Goal: Navigation & Orientation: Find specific page/section

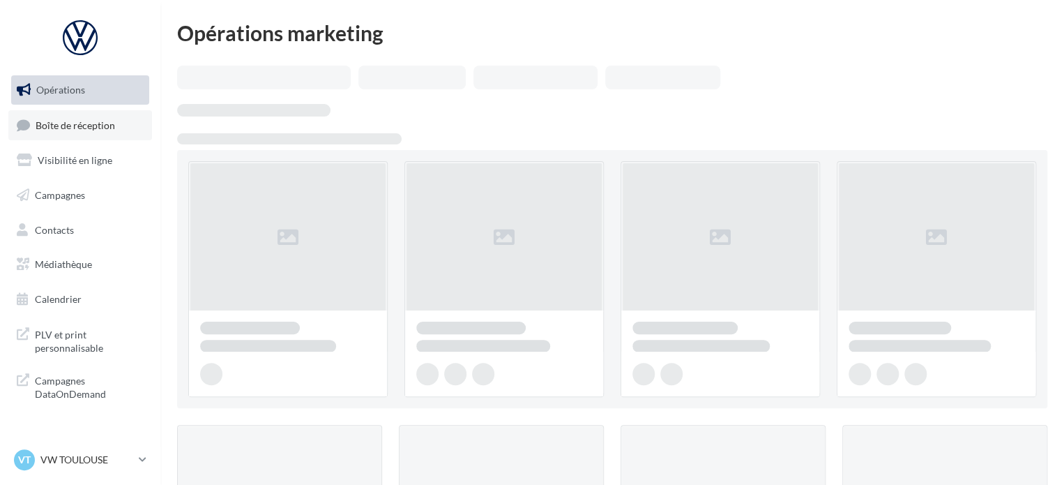
click at [89, 125] on span "Boîte de réception" at bounding box center [75, 125] width 79 height 12
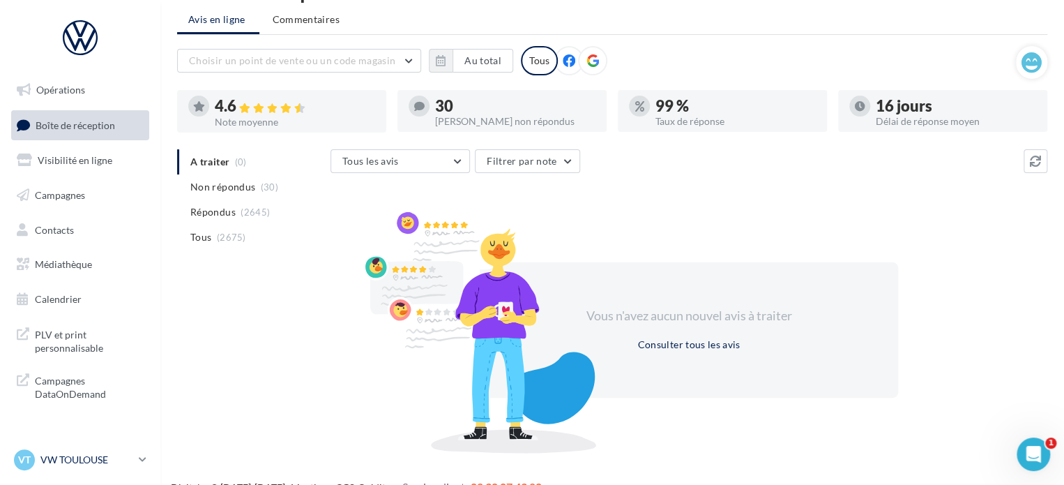
scroll to position [64, 0]
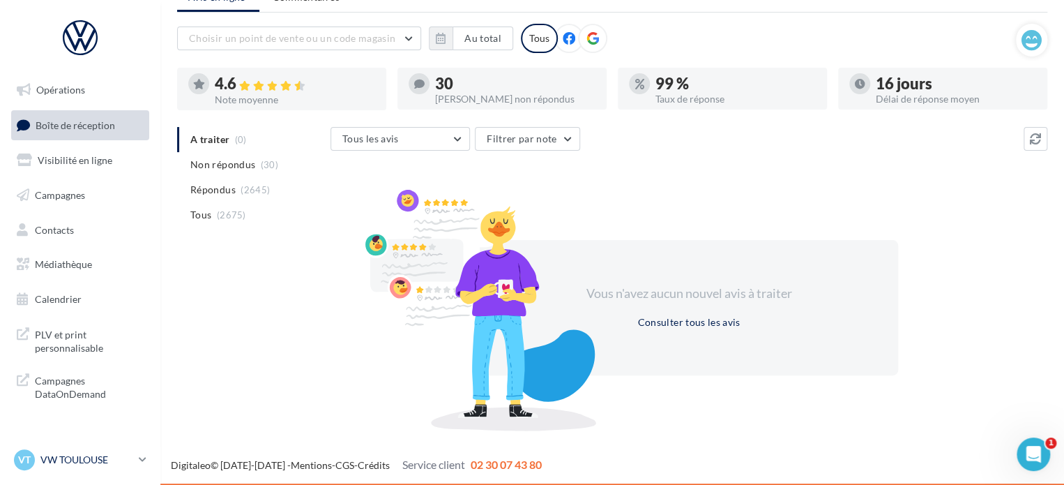
click at [88, 457] on p "VW TOULOUSE" at bounding box center [86, 459] width 93 height 14
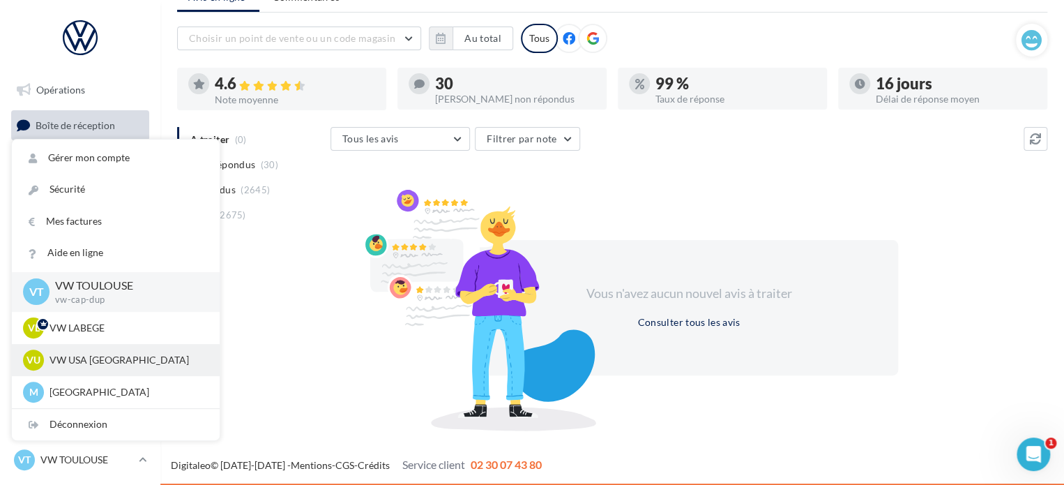
click at [85, 370] on div "VU VW USA TOULOUSE vw-tou-dup" at bounding box center [115, 359] width 185 height 21
